Goal: Information Seeking & Learning: Learn about a topic

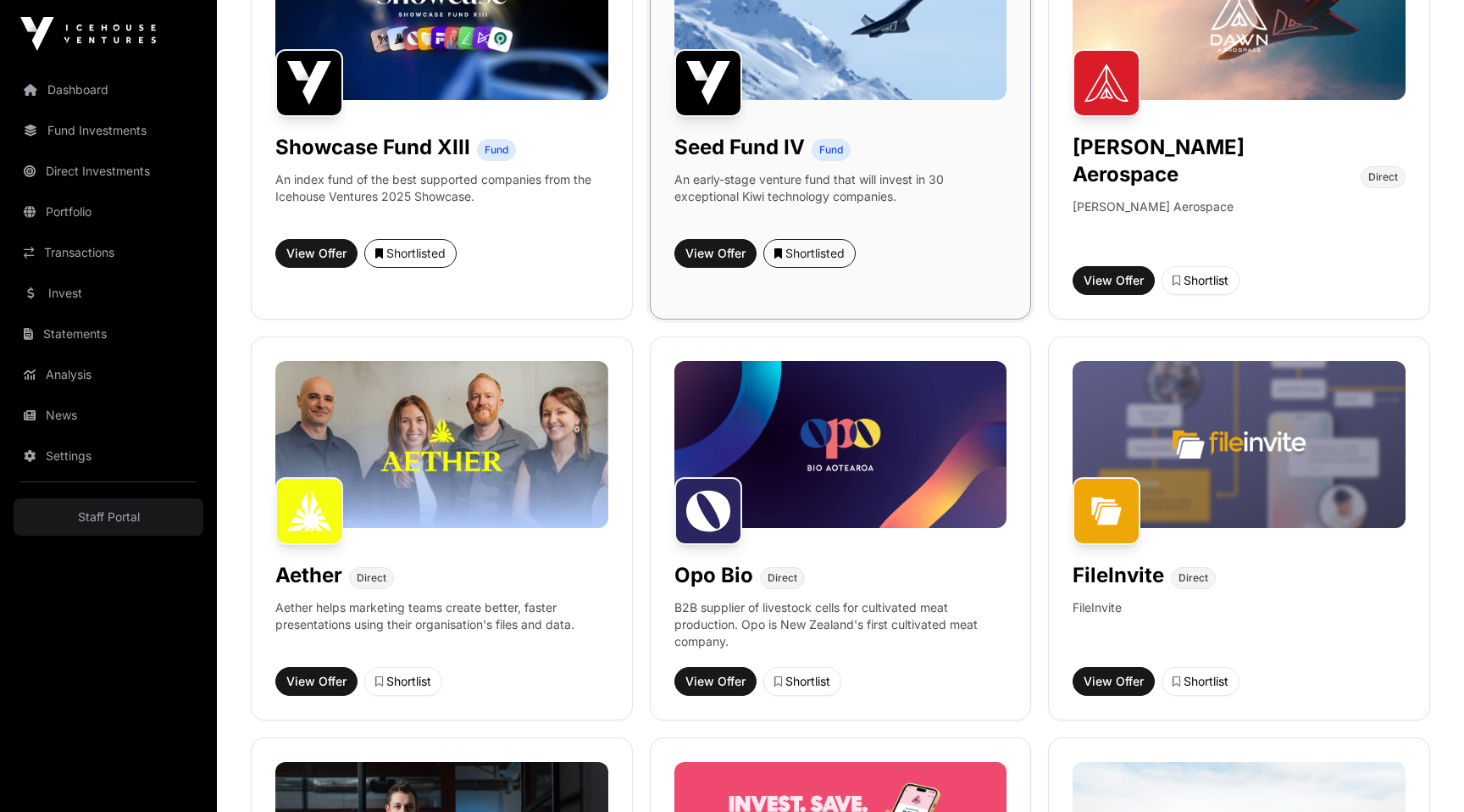
scroll to position [391, 0]
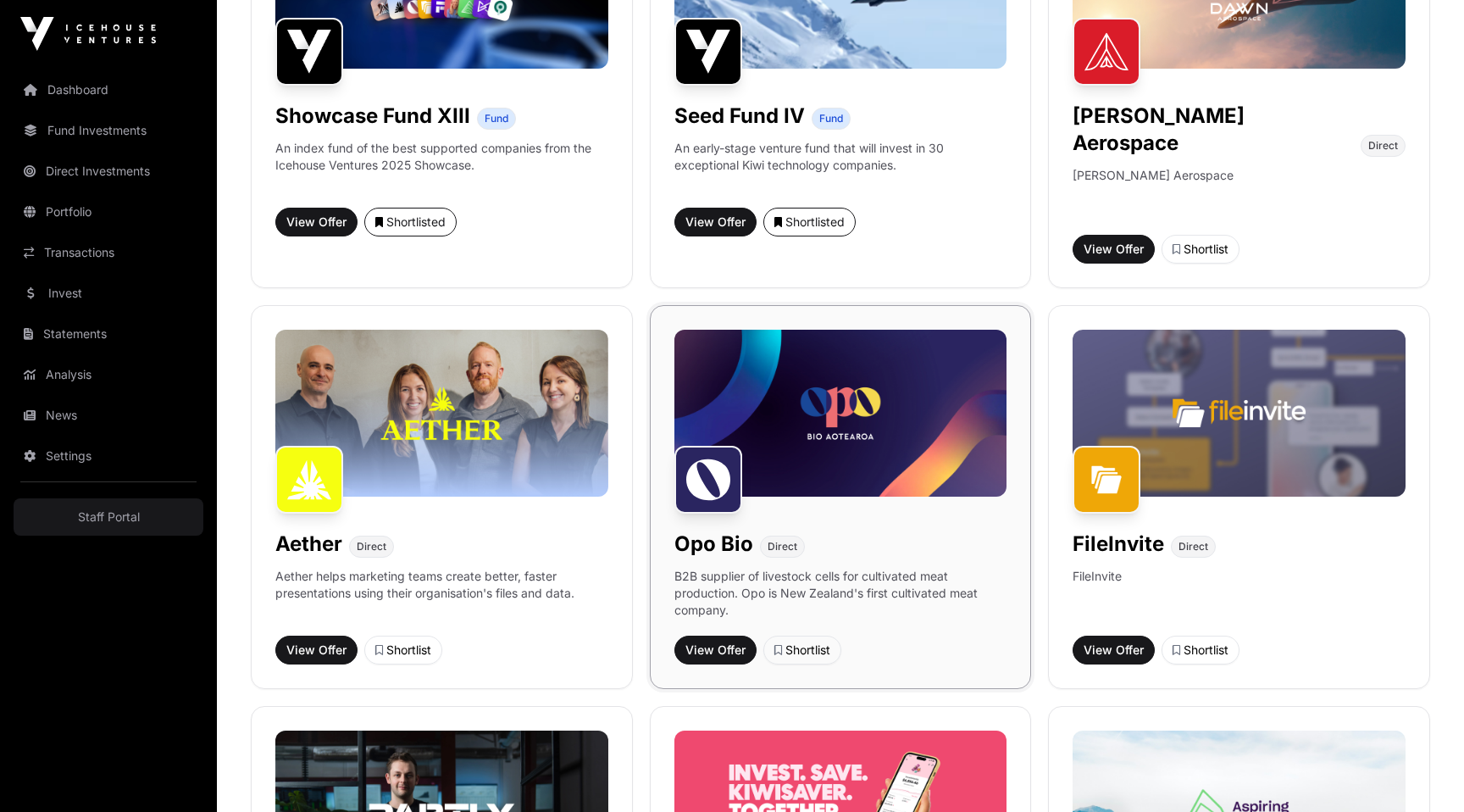
click at [880, 391] on img at bounding box center [840, 412] width 333 height 166
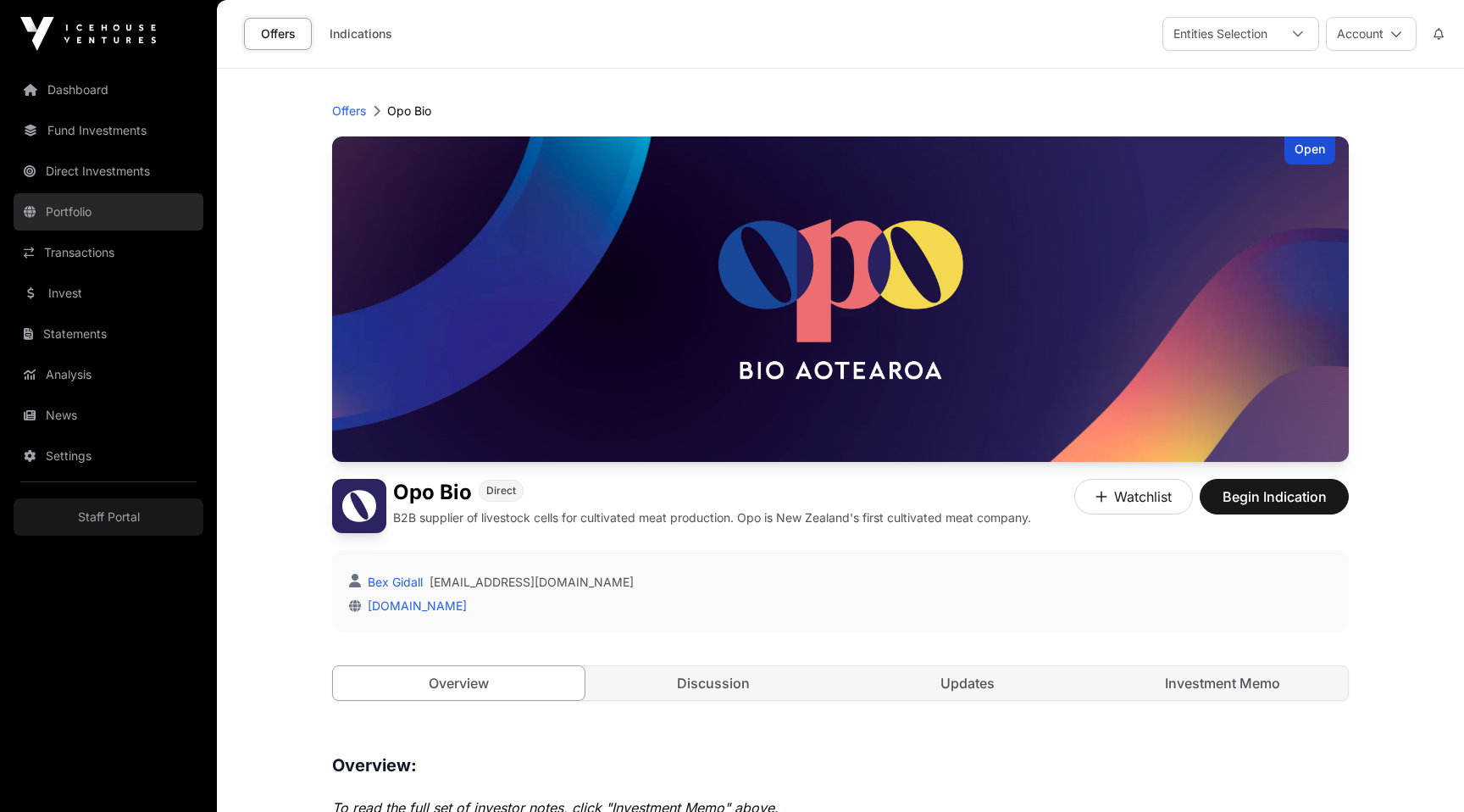
click at [85, 213] on link "Portfolio" at bounding box center [108, 212] width 190 height 37
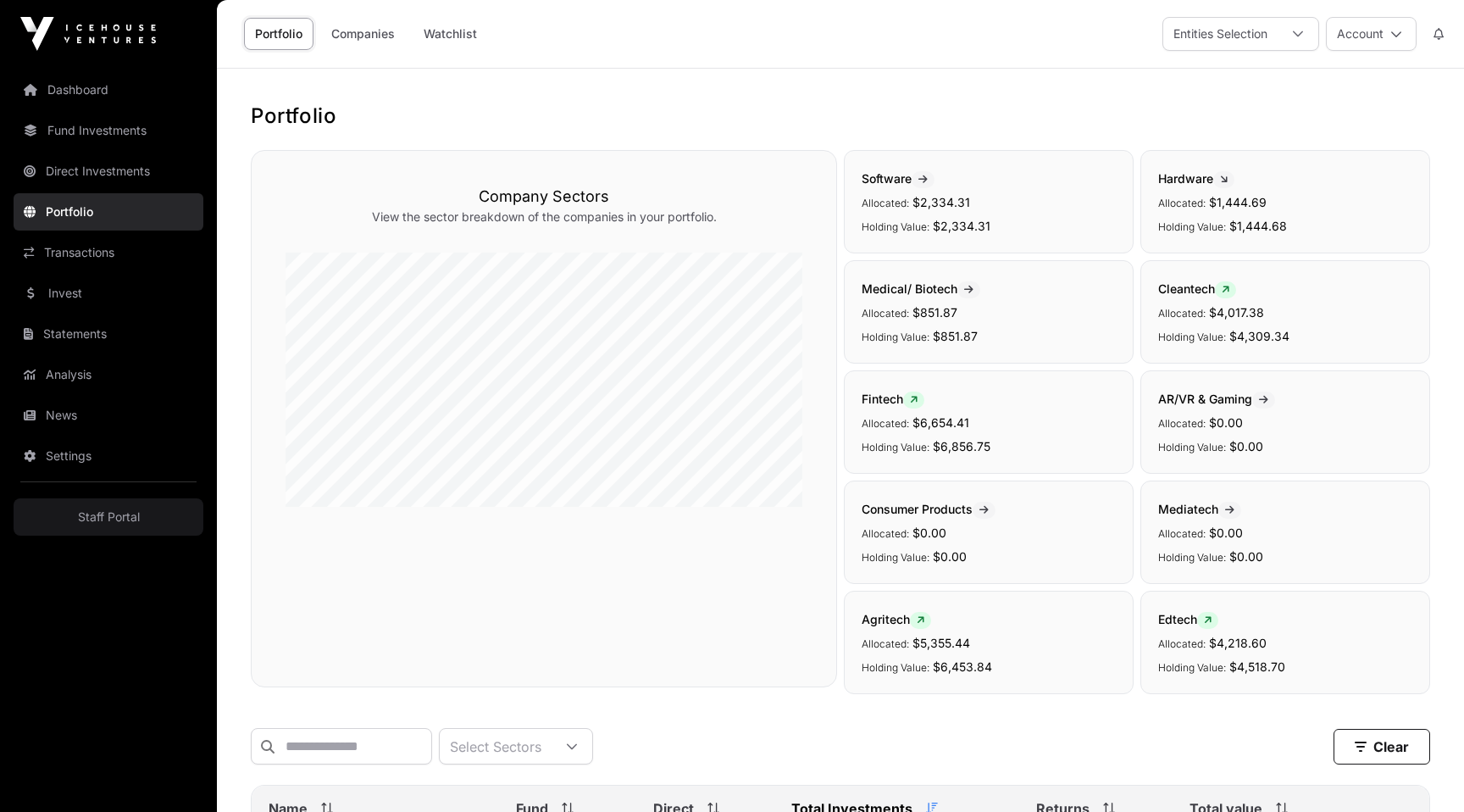
scroll to position [917, 0]
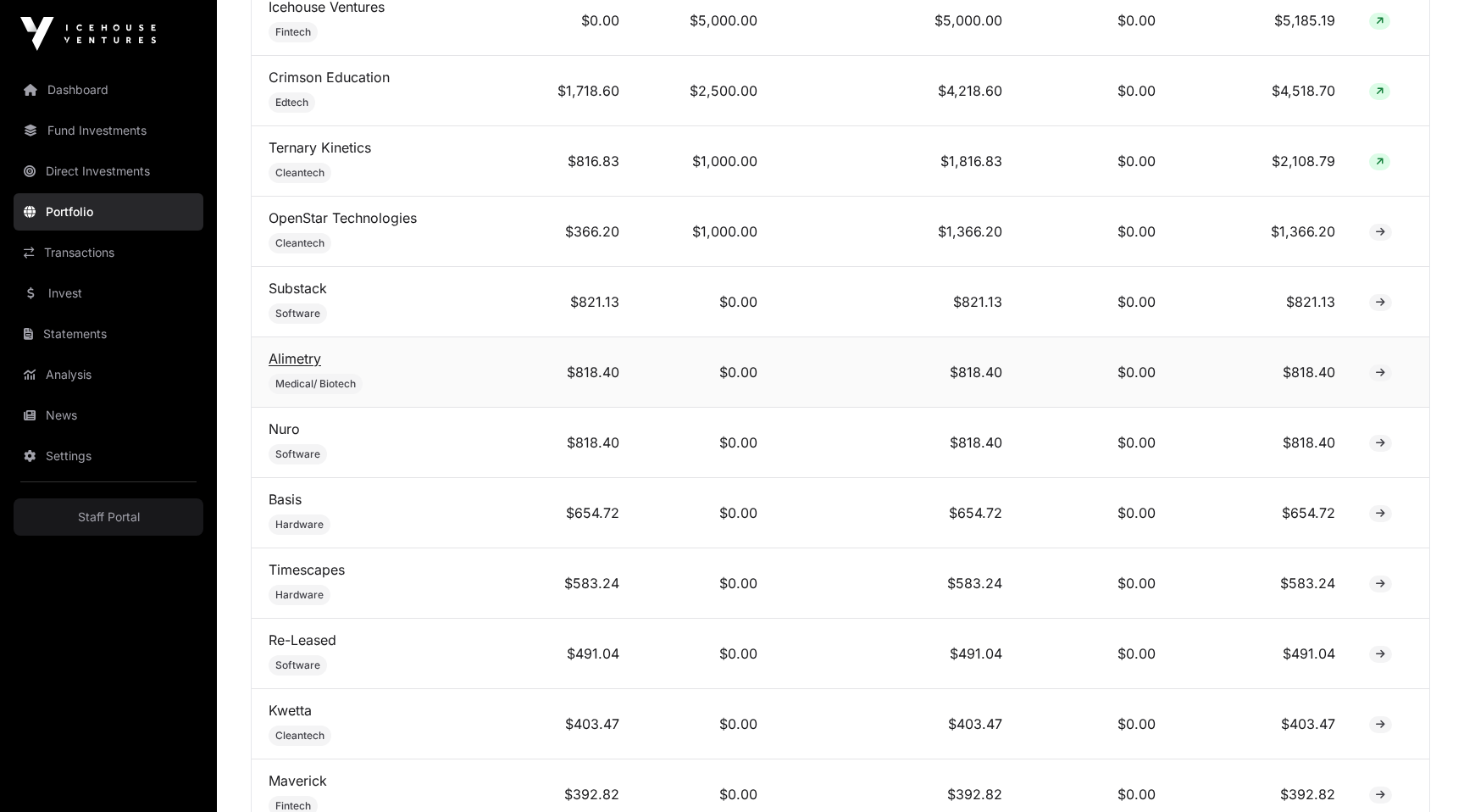
click at [282, 358] on link "Alimetry" at bounding box center [295, 358] width 53 height 17
